Goal: Transaction & Acquisition: Download file/media

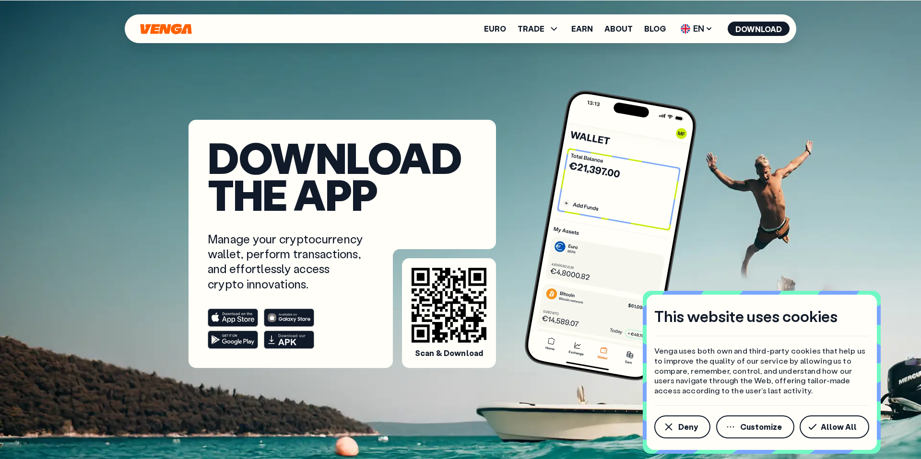
click at [167, 33] on icon "Home" at bounding box center [165, 28] width 51 height 11
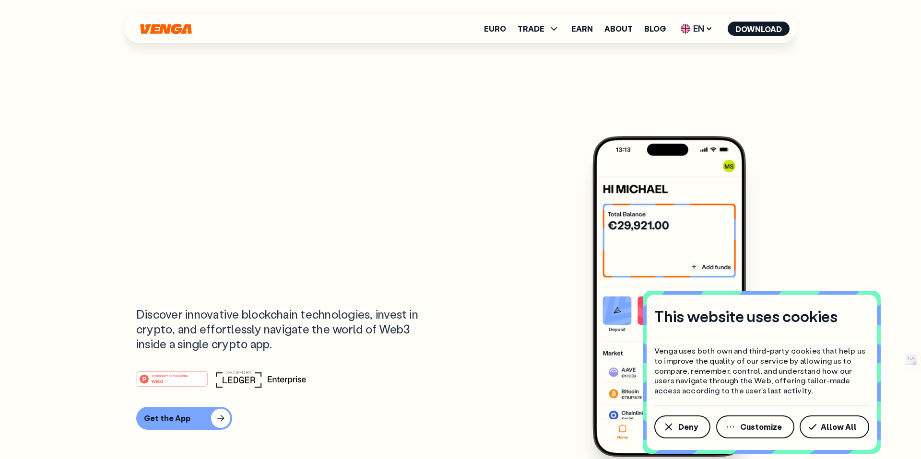
click at [167, 33] on icon "Home" at bounding box center [165, 28] width 51 height 11
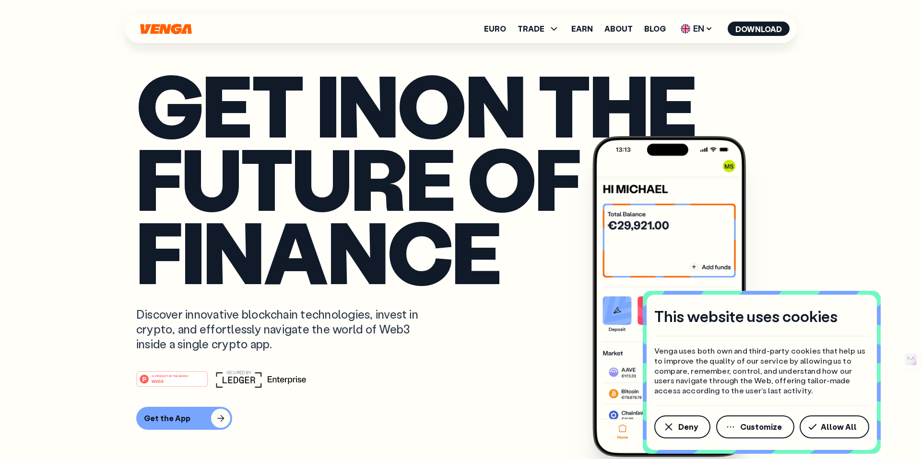
click at [167, 33] on icon "Home" at bounding box center [165, 28] width 51 height 11
click at [154, 31] on icon "Home" at bounding box center [165, 28] width 51 height 11
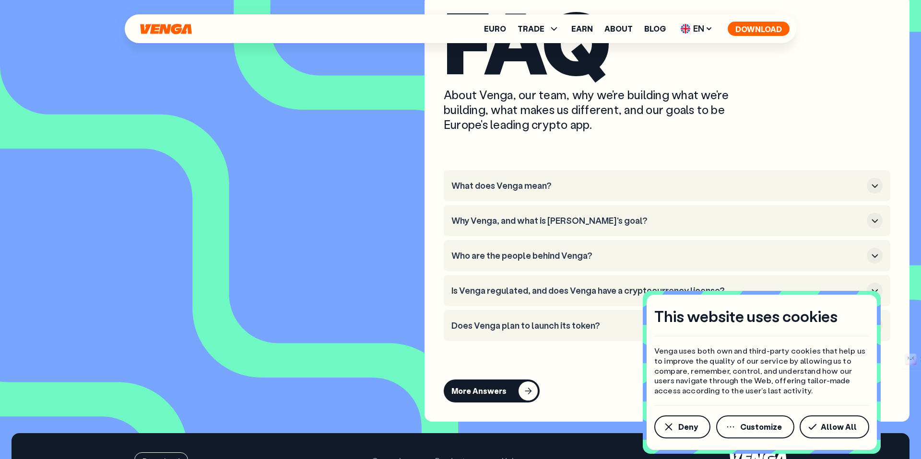
click at [756, 27] on button "Download" at bounding box center [758, 29] width 62 height 14
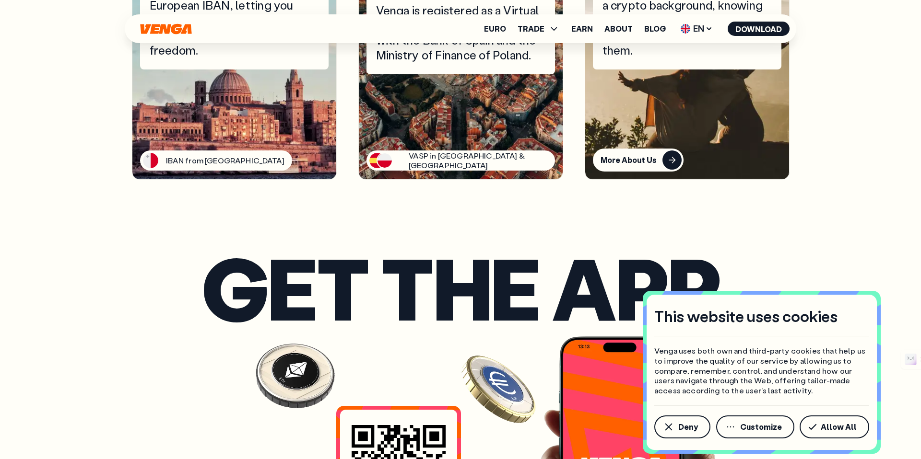
scroll to position [3798, 0]
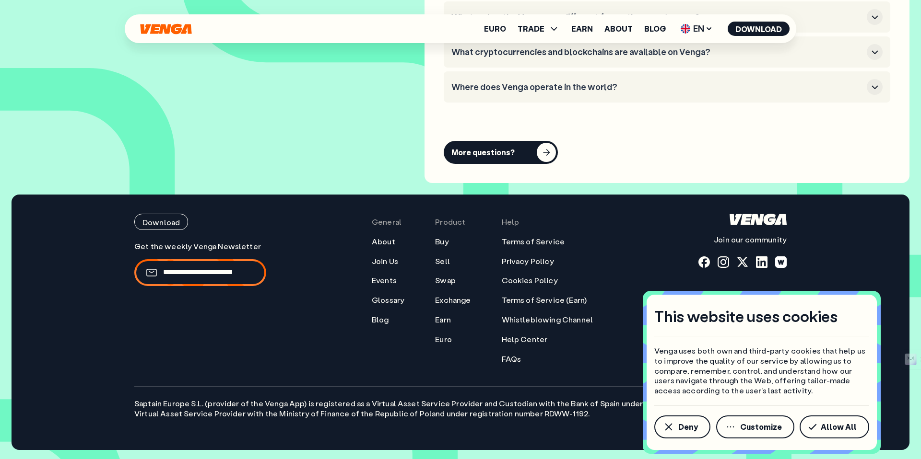
scroll to position [4633, 0]
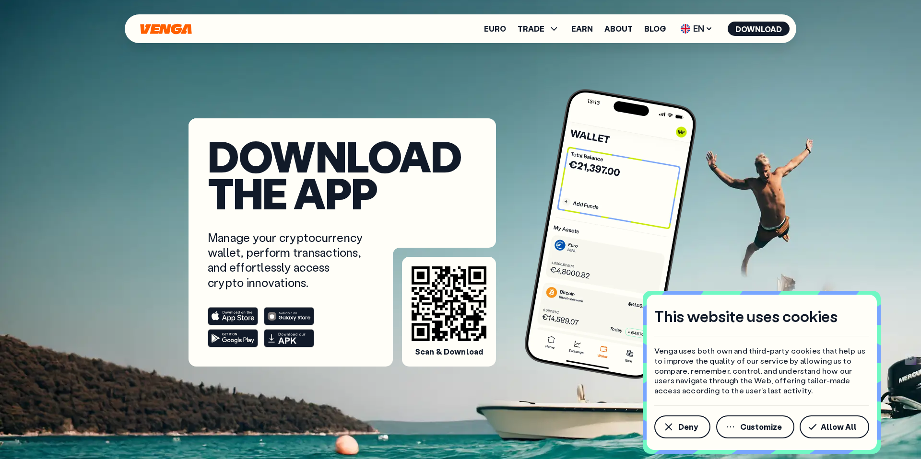
click at [95, 153] on div "Download the app Manage your cryptocurrency wallet, perform transactions, and e…" at bounding box center [460, 255] width 921 height 512
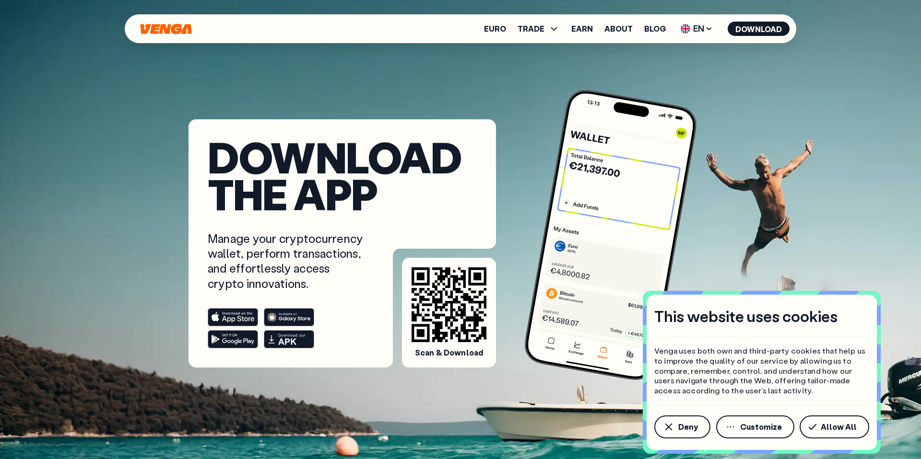
scroll to position [0, 0]
